Goal: Task Accomplishment & Management: Manage account settings

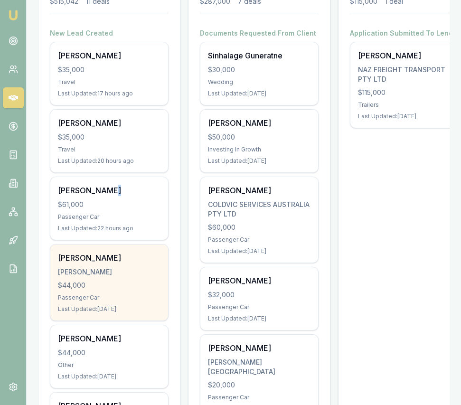
scroll to position [177, 0]
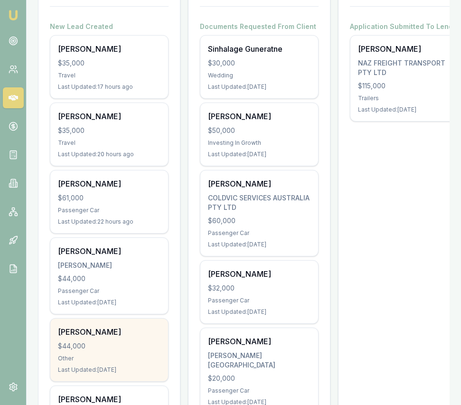
click at [134, 351] on div "Gurdas Singh $44,000 Other Last Updated: 5 days ago" at bounding box center [109, 349] width 118 height 63
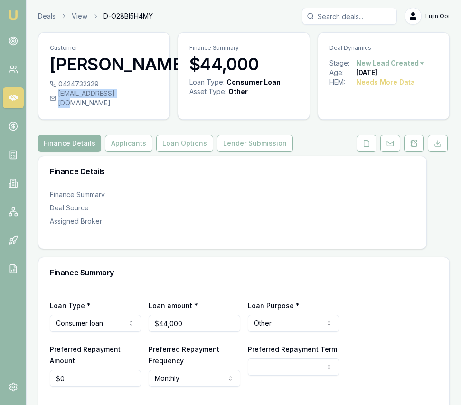
click at [123, 96] on div "[EMAIL_ADDRESS][DOMAIN_NAME]" at bounding box center [104, 98] width 108 height 19
copy div "[EMAIL_ADDRESS][DOMAIN_NAME]"
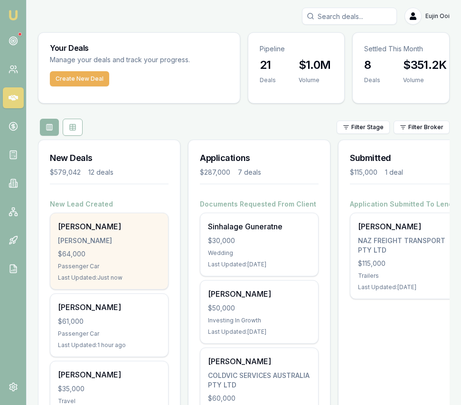
click at [113, 248] on div "Rajkaran singh SINGH, RAJKARAN $64,000 Passenger Car Last Updated: Just now" at bounding box center [109, 251] width 118 height 76
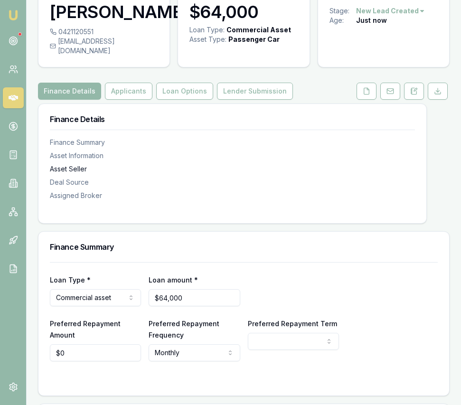
scroll to position [56, 0]
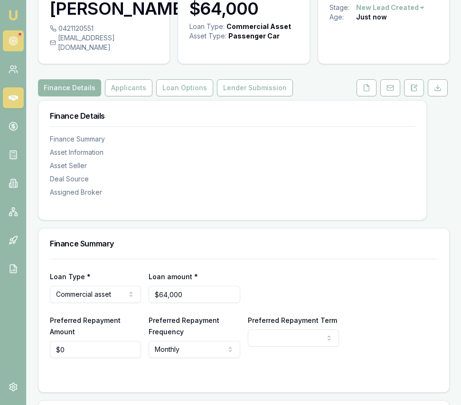
click at [11, 42] on circle at bounding box center [13, 40] width 5 height 5
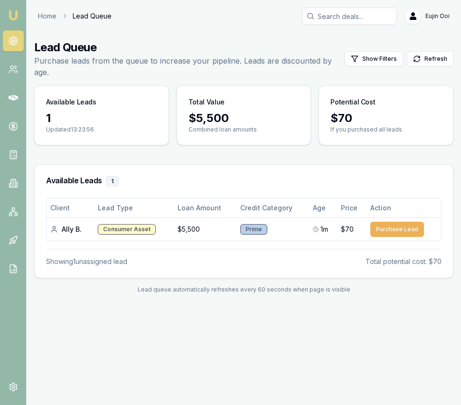
click at [14, 18] on img at bounding box center [13, 14] width 11 height 11
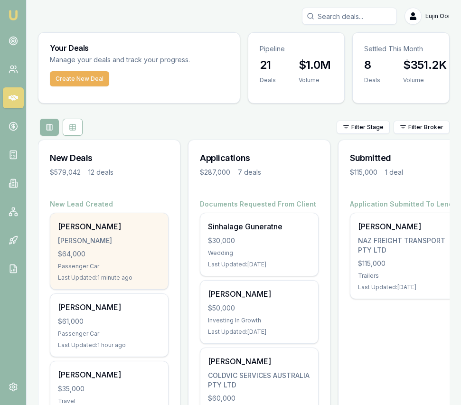
click at [126, 241] on div "SINGH, RAJKARAN" at bounding box center [109, 240] width 102 height 9
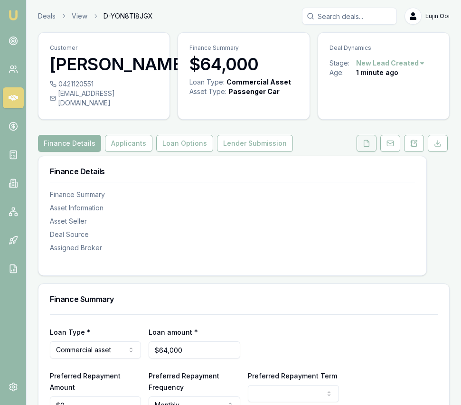
click at [366, 147] on icon at bounding box center [367, 144] width 8 height 8
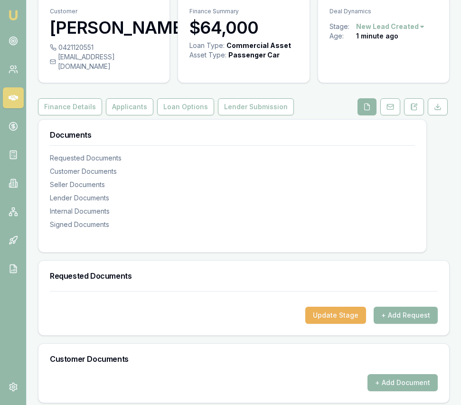
scroll to position [99, 0]
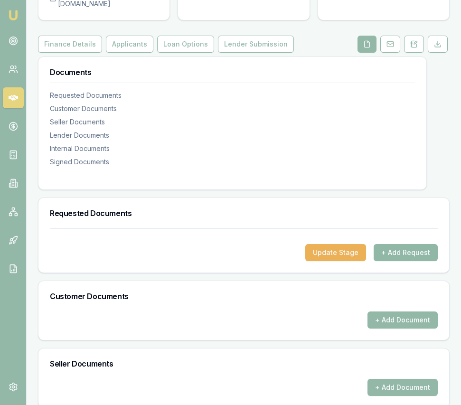
click at [398, 261] on button "+ Add Request" at bounding box center [405, 252] width 64 height 17
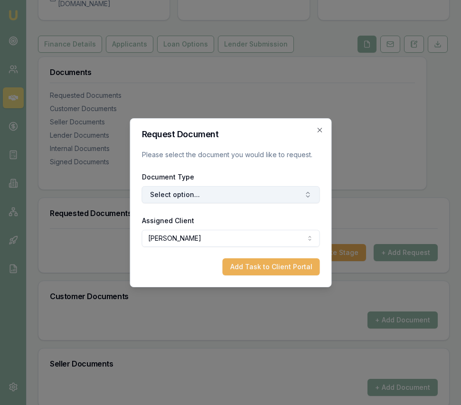
drag, startPoint x: 226, startPoint y: 188, endPoint x: 221, endPoint y: 201, distance: 13.2
click at [226, 188] on button "Select option..." at bounding box center [230, 194] width 178 height 17
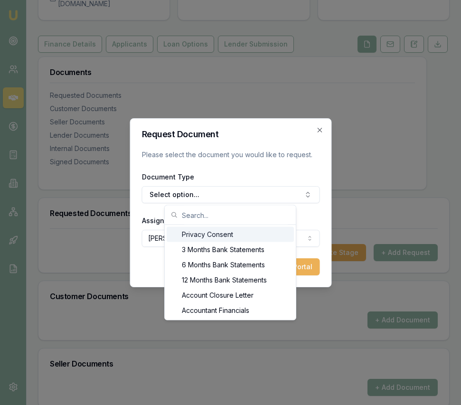
click at [205, 235] on div "Privacy Consent" at bounding box center [230, 234] width 127 height 15
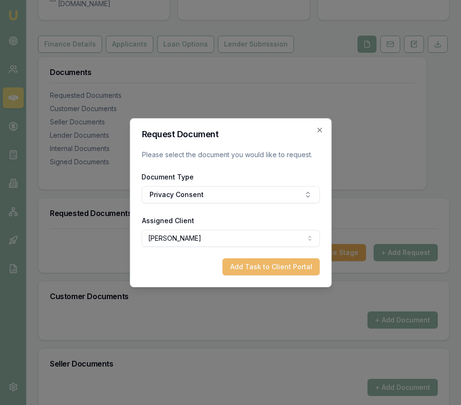
click at [266, 267] on button "Add Task to Client Portal" at bounding box center [270, 266] width 97 height 17
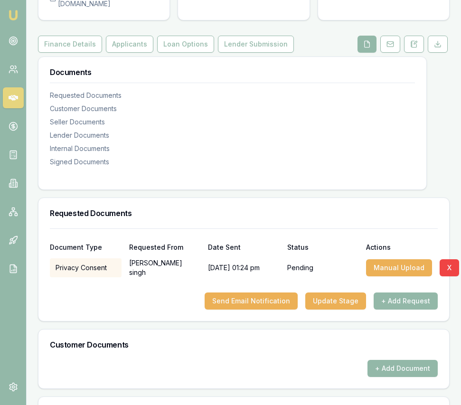
click at [307, 266] on div "Privacy Consent Rajkaran singh 20/08/2025, 01:24 pm Pending Manual Upload X" at bounding box center [244, 265] width 388 height 23
click at [275, 309] on button "Send Email Notification" at bounding box center [251, 300] width 93 height 17
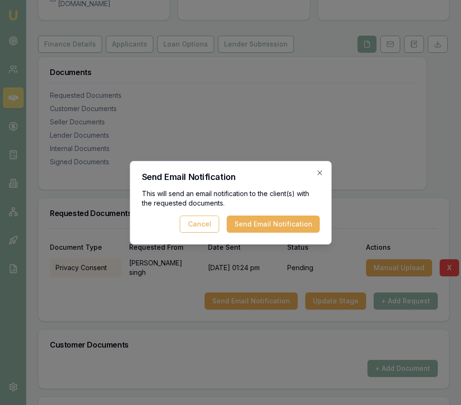
drag, startPoint x: 287, startPoint y: 226, endPoint x: 260, endPoint y: 254, distance: 39.3
click at [287, 226] on button "Send Email Notification" at bounding box center [272, 223] width 93 height 17
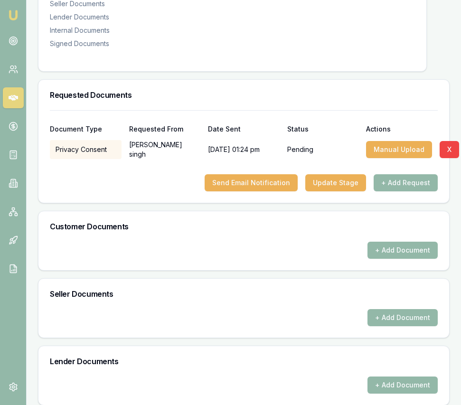
scroll to position [236, 0]
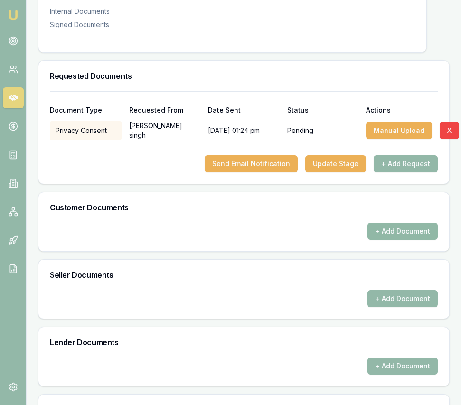
click at [394, 240] on button "+ Add Document" at bounding box center [402, 231] width 70 height 17
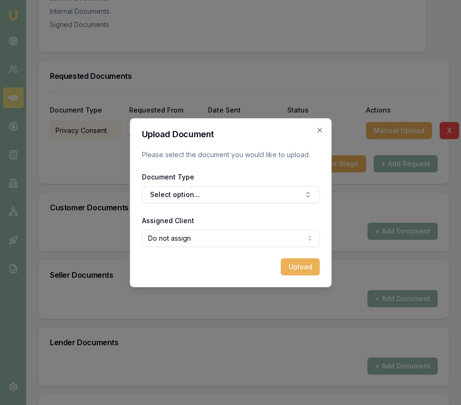
click at [213, 177] on div "Document Type Select option..." at bounding box center [230, 187] width 178 height 32
click at [213, 191] on button "Select option..." at bounding box center [230, 194] width 178 height 17
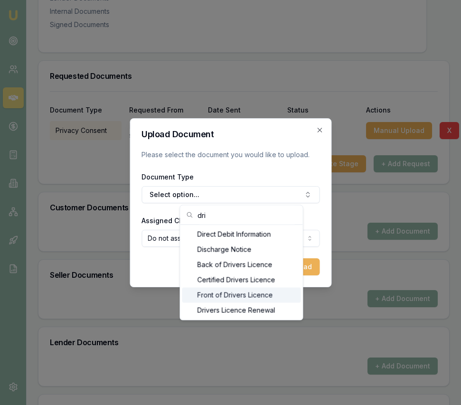
type input "dri"
click at [213, 294] on div "Front of Drivers Licence" at bounding box center [241, 295] width 119 height 15
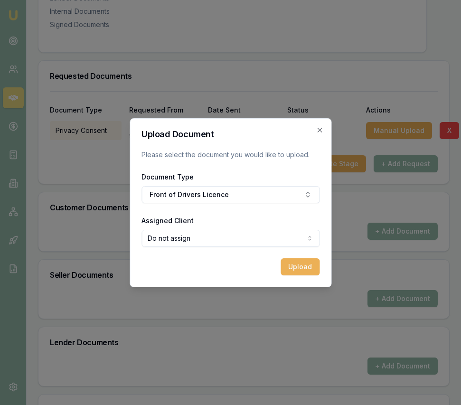
select select "U-OKOZ8H9OPP"
click at [304, 261] on button "Upload" at bounding box center [299, 266] width 39 height 17
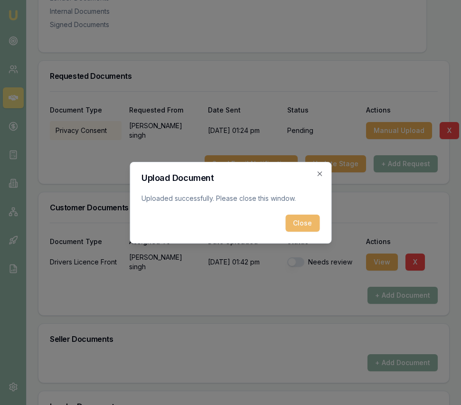
click at [303, 225] on button "Close" at bounding box center [302, 222] width 34 height 17
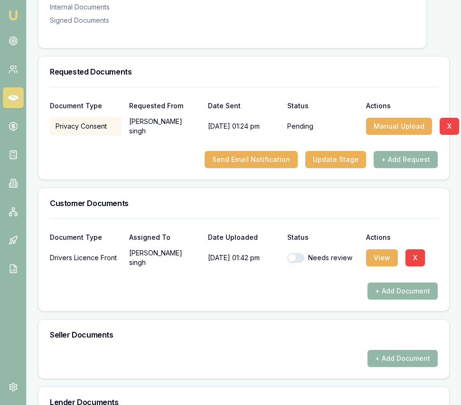
scroll to position [240, 0]
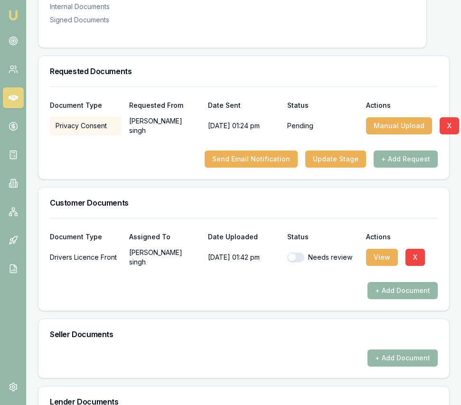
click at [295, 262] on button "button" at bounding box center [295, 256] width 17 height 9
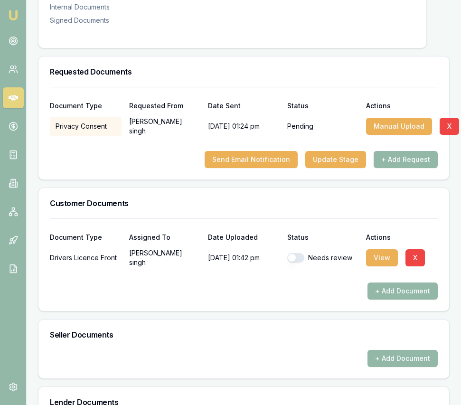
checkbox input "true"
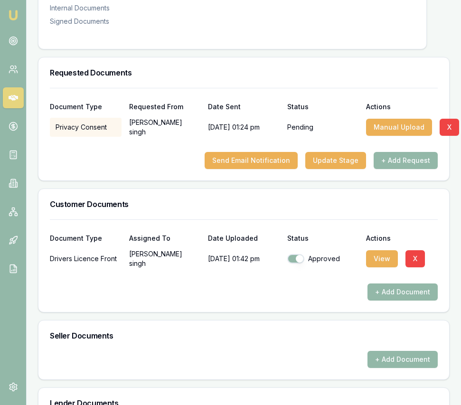
scroll to position [0, 0]
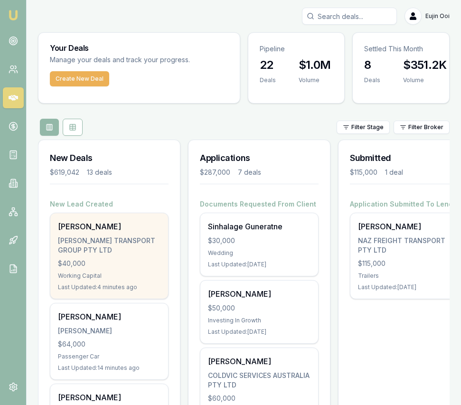
click at [147, 259] on div "$40,000" at bounding box center [109, 263] width 102 height 9
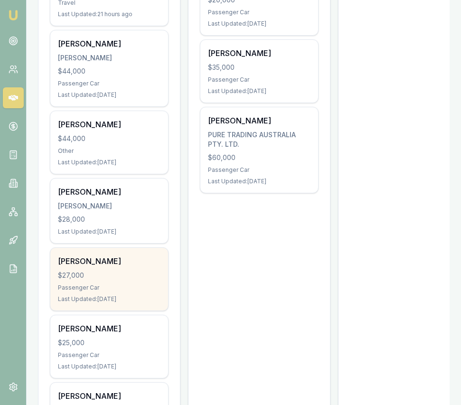
scroll to position [554, 0]
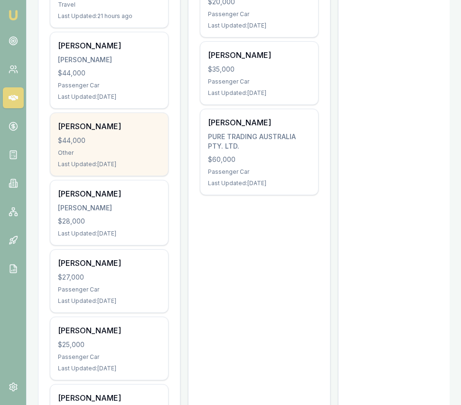
click at [128, 135] on div "Gurdas Singh $44,000 Other Last Updated: 5 days ago" at bounding box center [109, 144] width 118 height 63
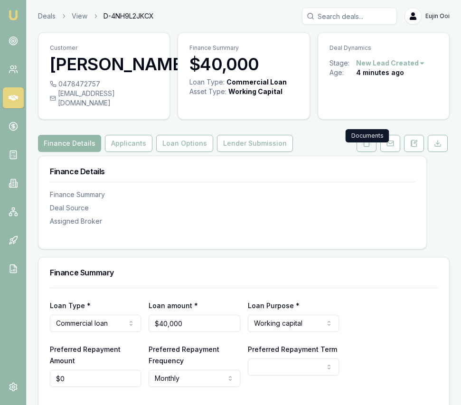
click at [361, 152] on button at bounding box center [366, 143] width 20 height 17
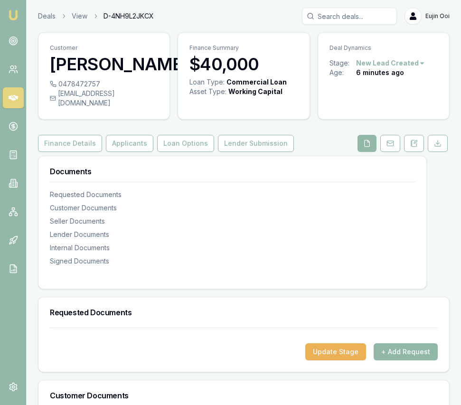
click at [415, 360] on button "+ Add Request" at bounding box center [405, 351] width 64 height 17
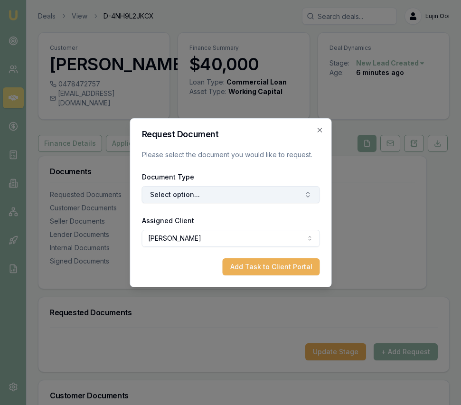
click at [212, 196] on button "Select option..." at bounding box center [230, 194] width 178 height 17
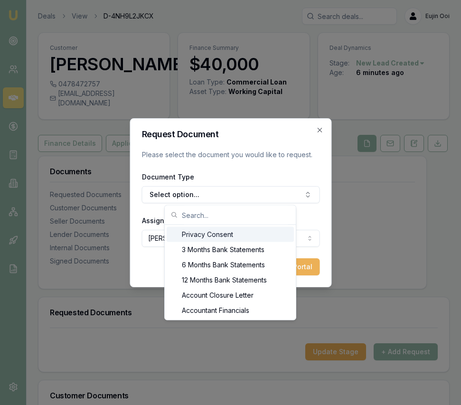
click at [212, 229] on div "Privacy Consent" at bounding box center [230, 234] width 127 height 15
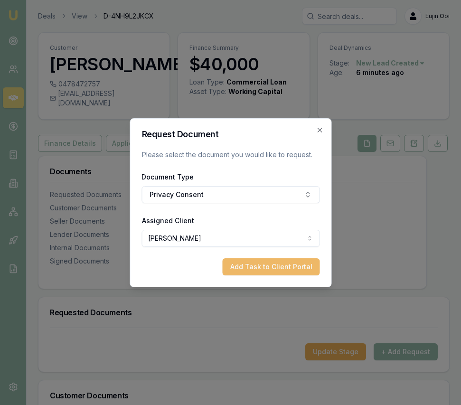
click at [254, 262] on button "Add Task to Client Portal" at bounding box center [270, 266] width 97 height 17
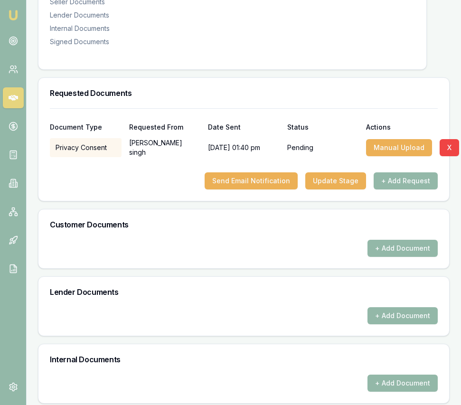
scroll to position [220, 0]
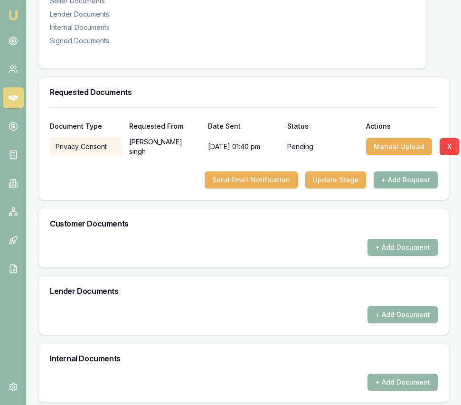
click at [396, 188] on button "+ Add Request" at bounding box center [405, 179] width 64 height 17
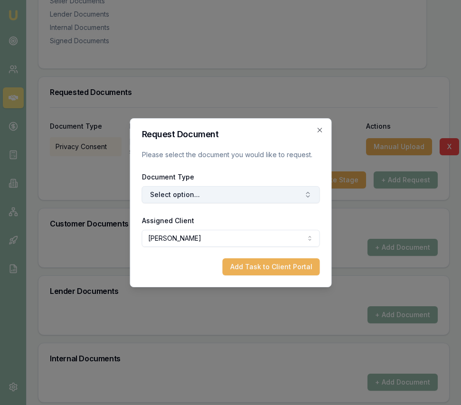
click at [184, 196] on button "Select option..." at bounding box center [230, 194] width 178 height 17
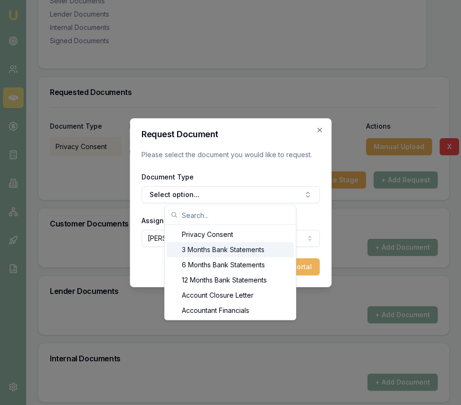
click at [208, 249] on div "3 Months Bank Statements" at bounding box center [230, 249] width 127 height 15
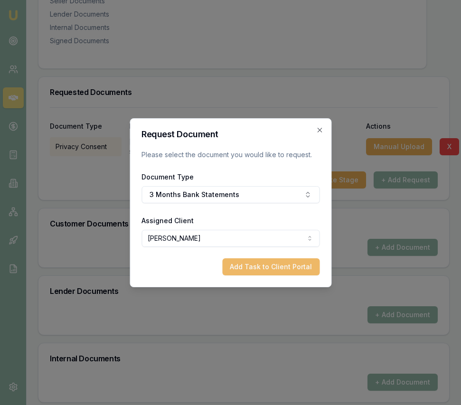
click at [273, 268] on button "Add Task to Client Portal" at bounding box center [270, 266] width 97 height 17
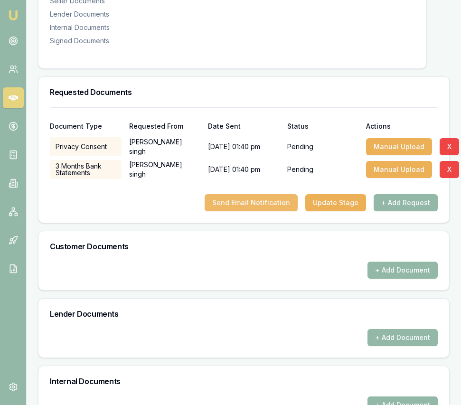
click at [266, 211] on button "Send Email Notification" at bounding box center [251, 202] width 93 height 17
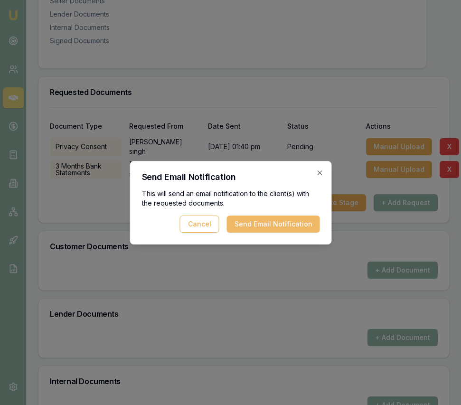
click at [262, 223] on button "Send Email Notification" at bounding box center [272, 223] width 93 height 17
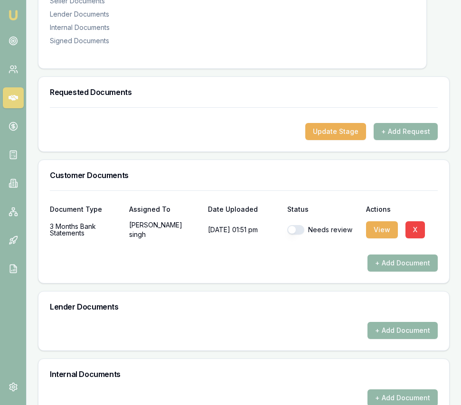
click at [299, 239] on div "Needs review" at bounding box center [323, 229] width 72 height 19
click at [298, 234] on button "button" at bounding box center [295, 229] width 17 height 9
checkbox input "true"
click at [383, 238] on button "View" at bounding box center [382, 229] width 32 height 17
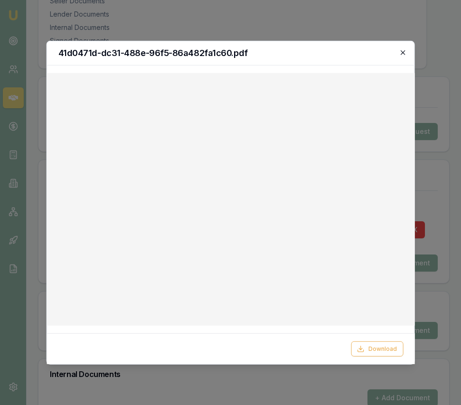
click at [403, 52] on icon "button" at bounding box center [402, 52] width 4 height 4
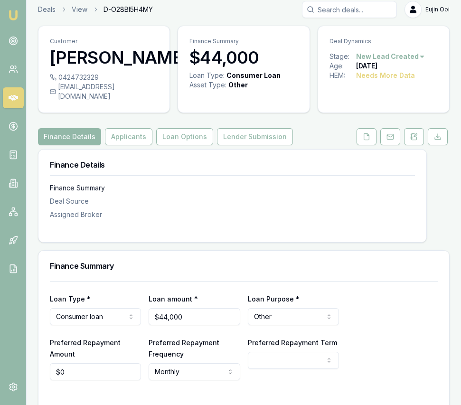
scroll to position [9, 0]
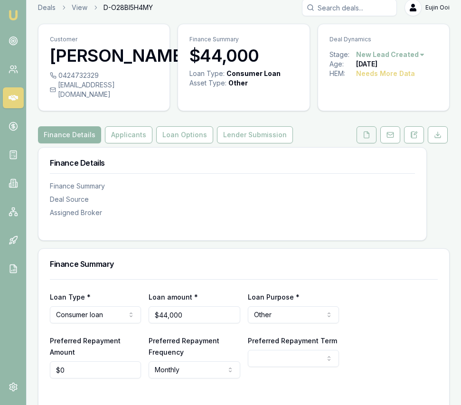
click at [360, 126] on button at bounding box center [366, 134] width 20 height 17
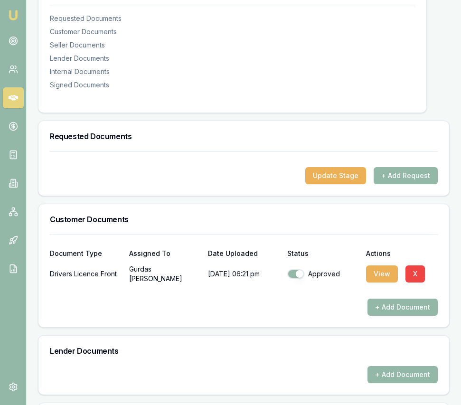
scroll to position [288, 0]
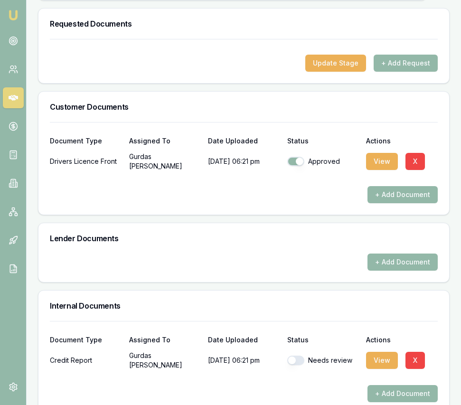
drag, startPoint x: 295, startPoint y: 350, endPoint x: 308, endPoint y: 351, distance: 13.4
click at [295, 355] on button "button" at bounding box center [295, 359] width 17 height 9
checkbox input "true"
click at [382, 352] on button "View" at bounding box center [382, 360] width 32 height 17
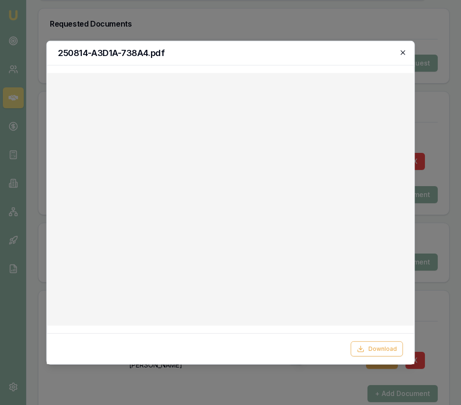
click at [401, 52] on icon "button" at bounding box center [403, 52] width 8 height 8
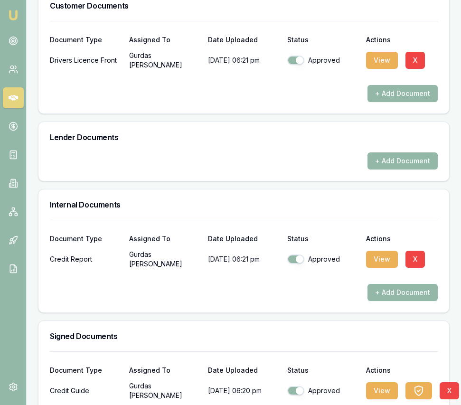
scroll to position [450, 0]
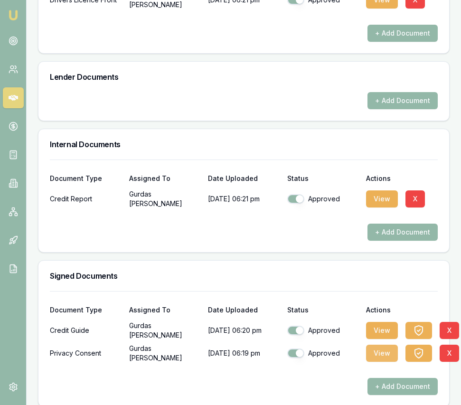
click at [378, 344] on button "View" at bounding box center [382, 352] width 32 height 17
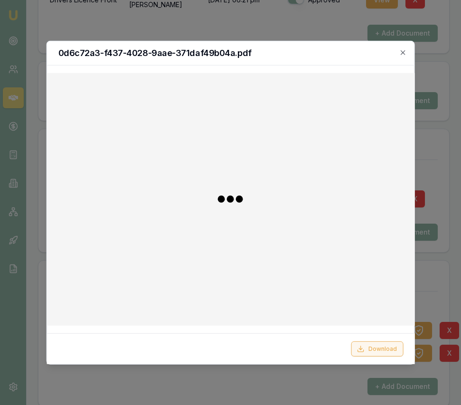
click at [377, 345] on button "Download" at bounding box center [377, 348] width 52 height 15
click at [432, 263] on div at bounding box center [230, 202] width 461 height 405
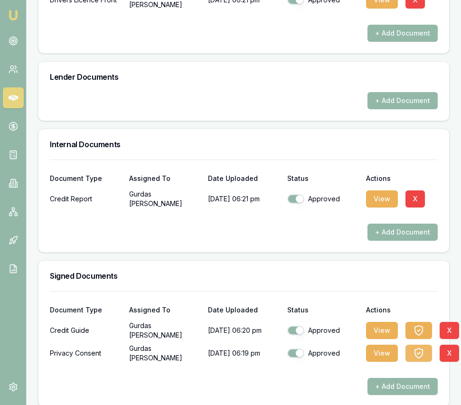
click at [417, 347] on icon "button" at bounding box center [418, 352] width 11 height 11
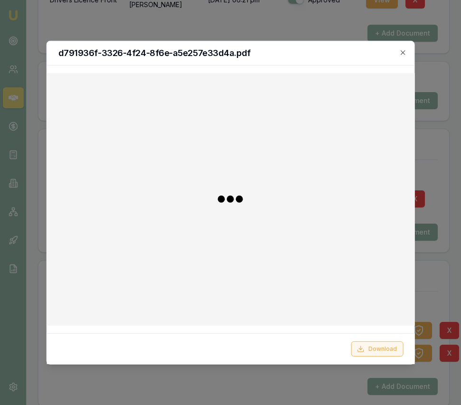
click at [390, 344] on button "Download" at bounding box center [377, 348] width 52 height 15
click at [440, 273] on div at bounding box center [230, 202] width 461 height 405
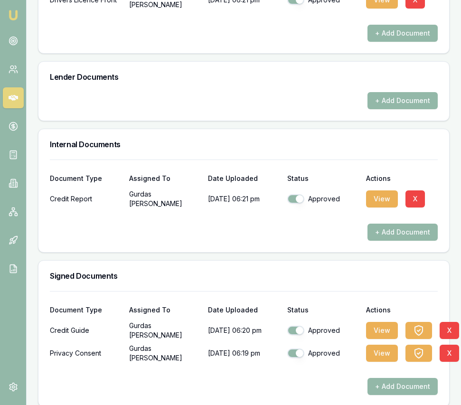
scroll to position [449, 0]
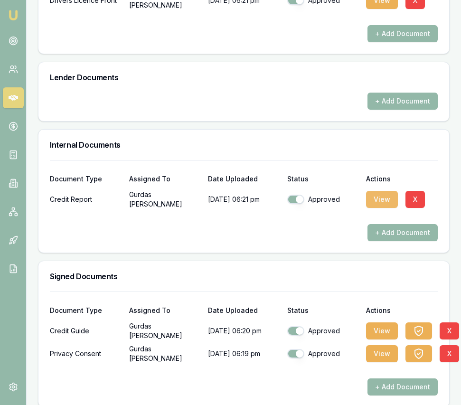
click at [377, 191] on button "View" at bounding box center [382, 199] width 32 height 17
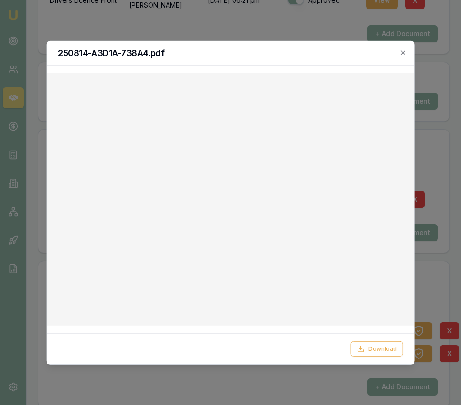
click at [406, 49] on icon "button" at bounding box center [403, 52] width 8 height 8
